Goal: Transaction & Acquisition: Obtain resource

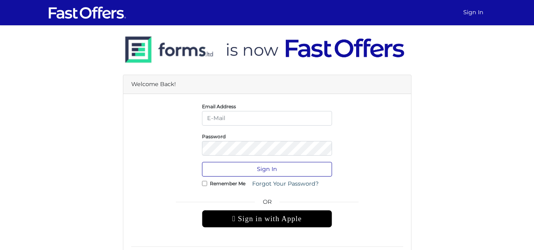
type input "[PERSON_NAME][EMAIL_ADDRESS][DOMAIN_NAME]"
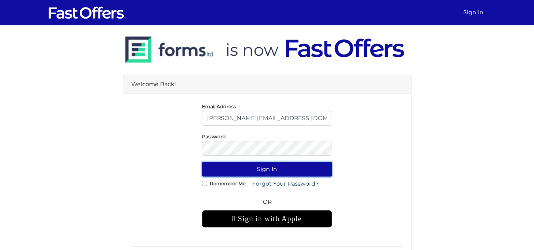
click at [274, 168] on button "Sign In" at bounding box center [267, 169] width 130 height 15
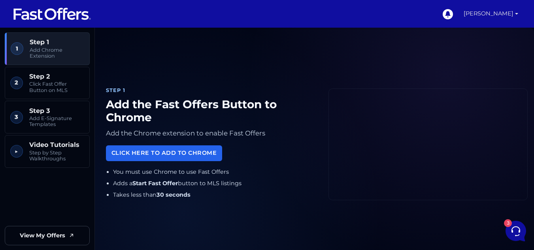
click at [486, 15] on link "[PERSON_NAME]" at bounding box center [490, 14] width 61 height 28
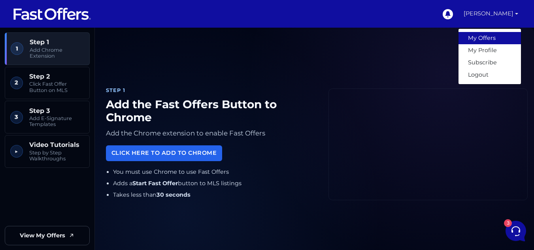
click at [473, 36] on link "My Offers" at bounding box center [489, 38] width 62 height 12
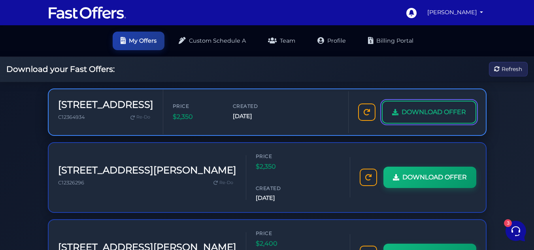
click at [422, 108] on span "DOWNLOAD OFFER" at bounding box center [433, 112] width 64 height 10
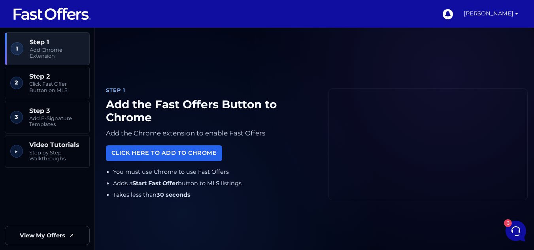
click at [484, 19] on link "[PERSON_NAME]" at bounding box center [490, 14] width 61 height 28
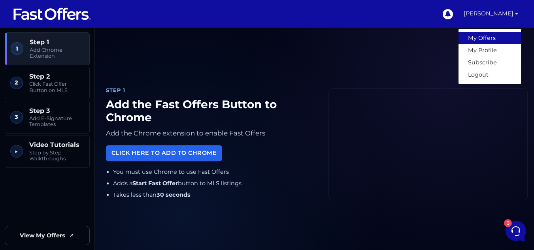
click at [481, 43] on link "My Offers" at bounding box center [489, 38] width 62 height 12
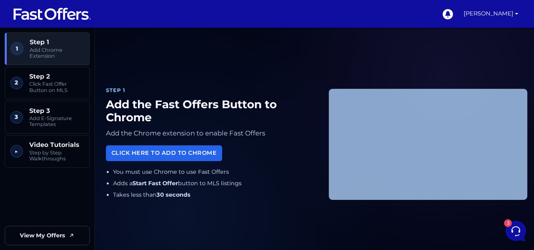
click at [481, 43] on div "Step 1 Add the Fast Offers Button to Chrome Add the Chrome extension to enable …" at bounding box center [314, 144] width 426 height 215
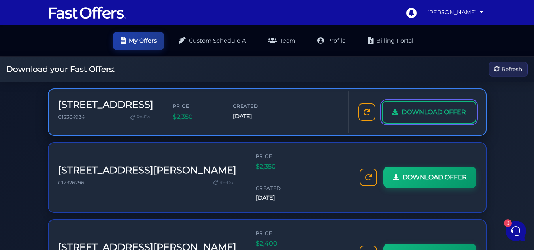
click at [448, 109] on span "DOWNLOAD OFFER" at bounding box center [433, 112] width 64 height 10
